Goal: Transaction & Acquisition: Purchase product/service

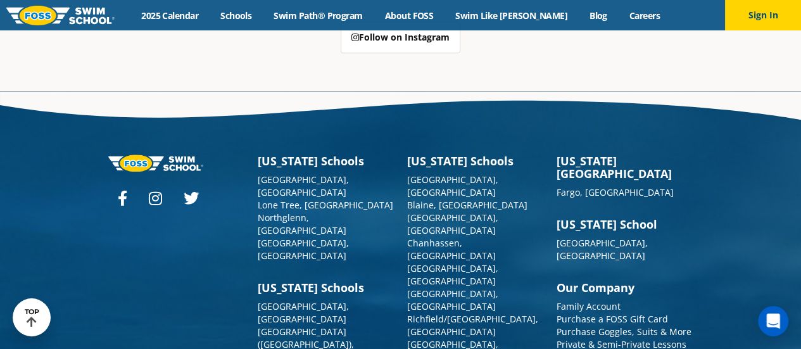
scroll to position [3188, 0]
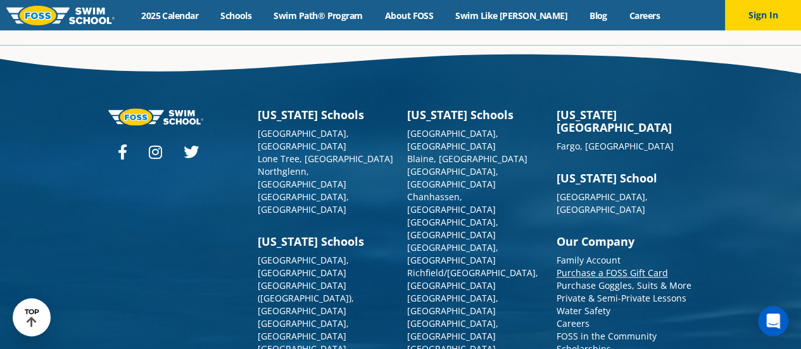
click at [663, 267] on link "Purchase a FOSS Gift Card" at bounding box center [612, 273] width 111 height 12
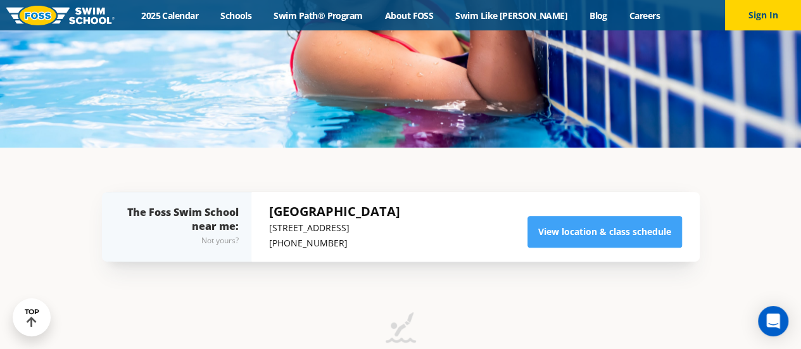
scroll to position [190, 0]
